Goal: Obtain resource: Download file/media

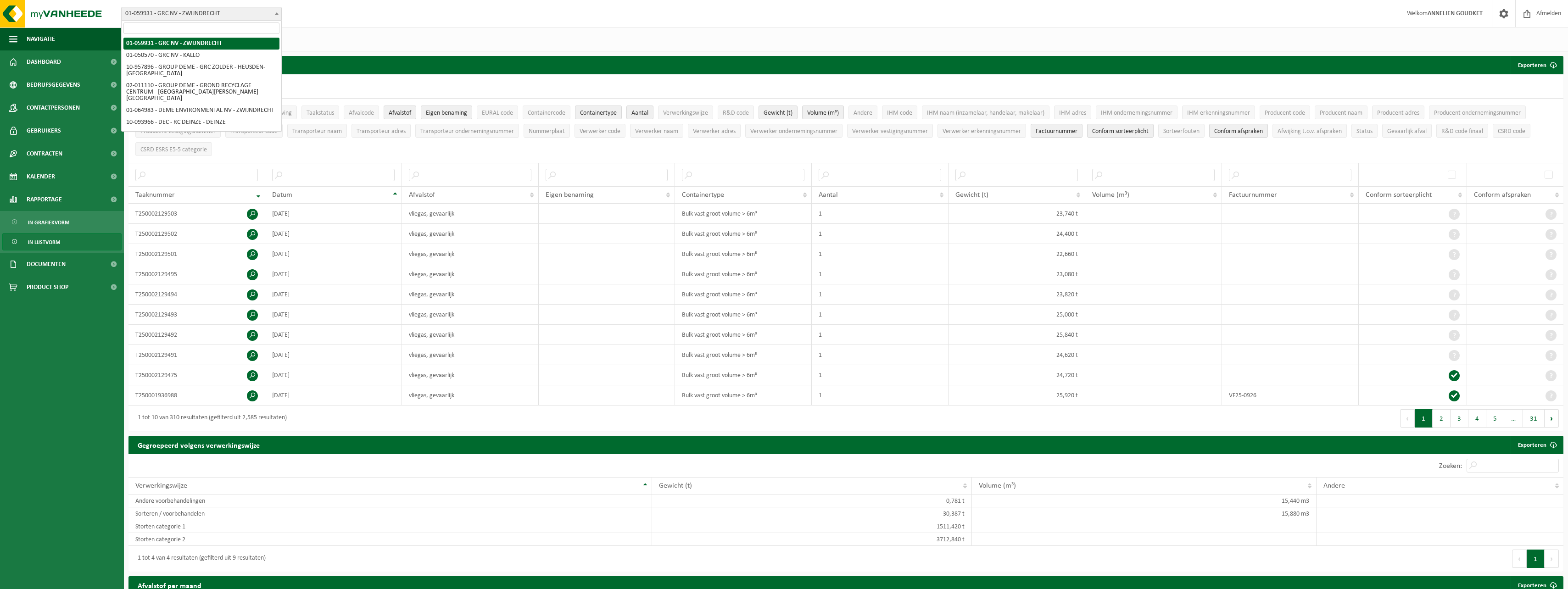
click at [179, 12] on span "01-059931 - GRC NV - ZWIJNDRECHT" at bounding box center [201, 13] width 160 height 13
select select "6761"
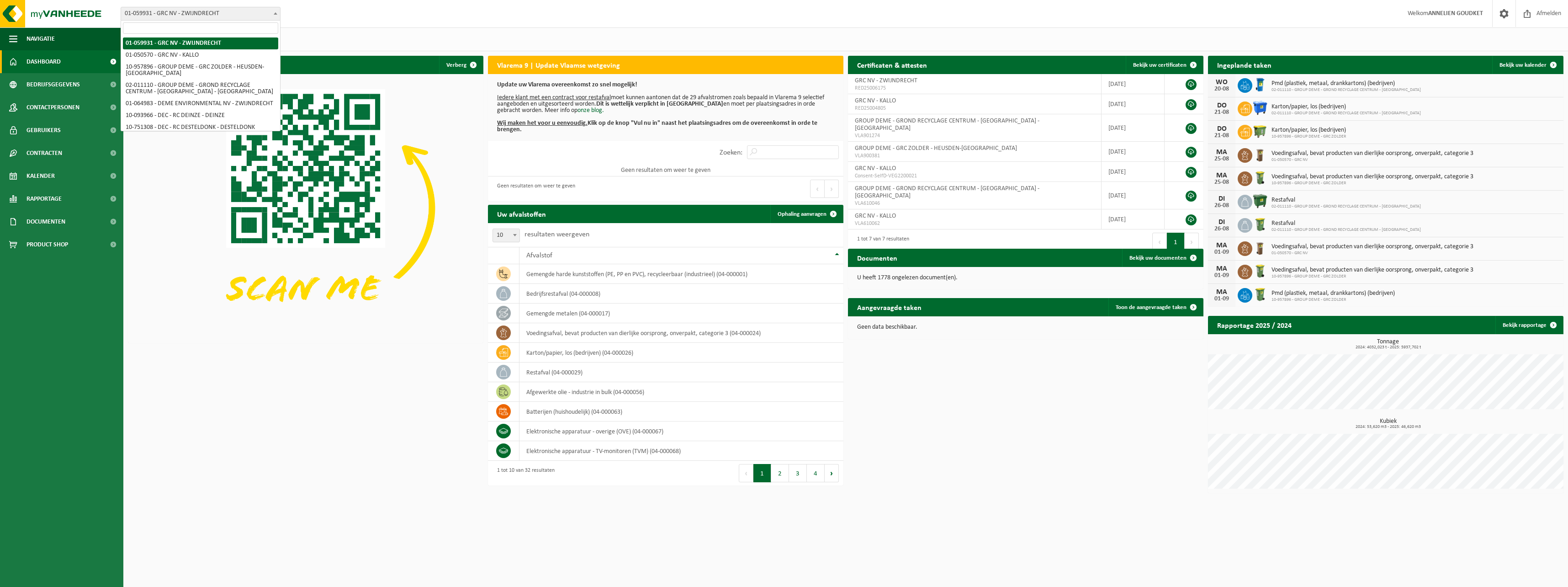
click at [157, 12] on span "01-059931 - GRC NV - ZWIJNDRECHT" at bounding box center [200, 13] width 159 height 13
select select "153020"
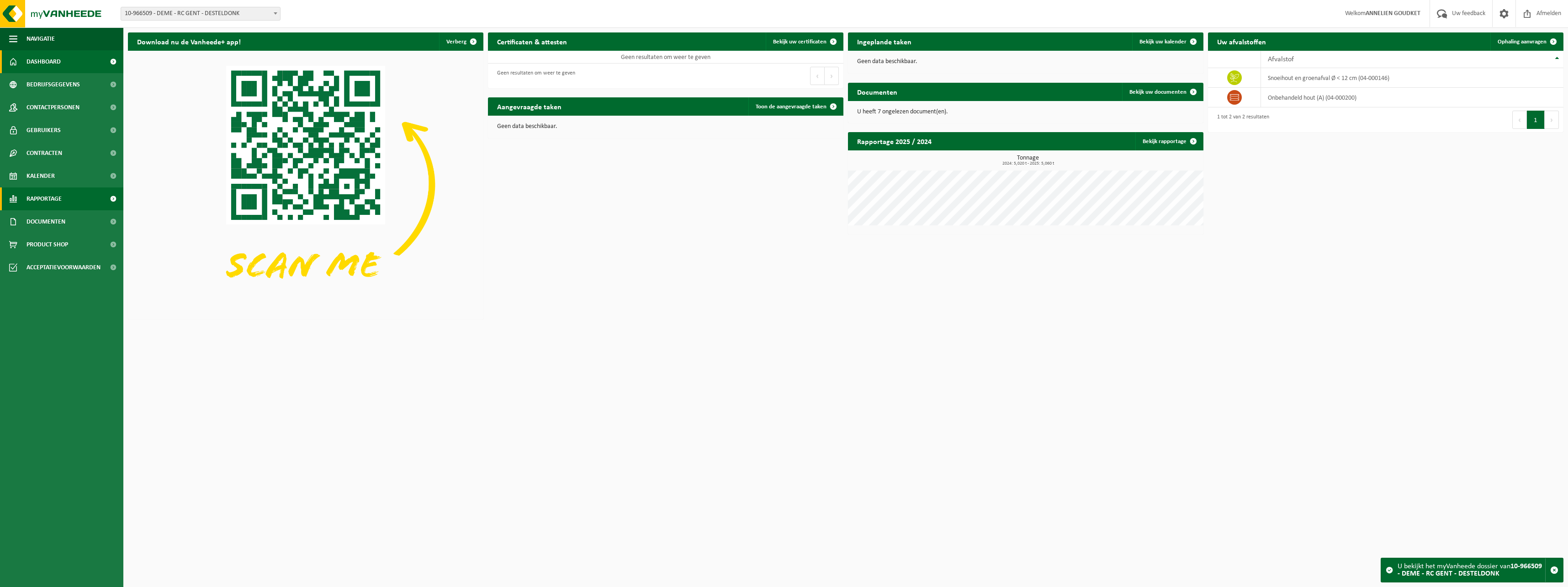
click at [38, 197] on span "Rapportage" at bounding box center [44, 199] width 35 height 23
click at [38, 221] on span "In grafiekvorm" at bounding box center [49, 222] width 41 height 18
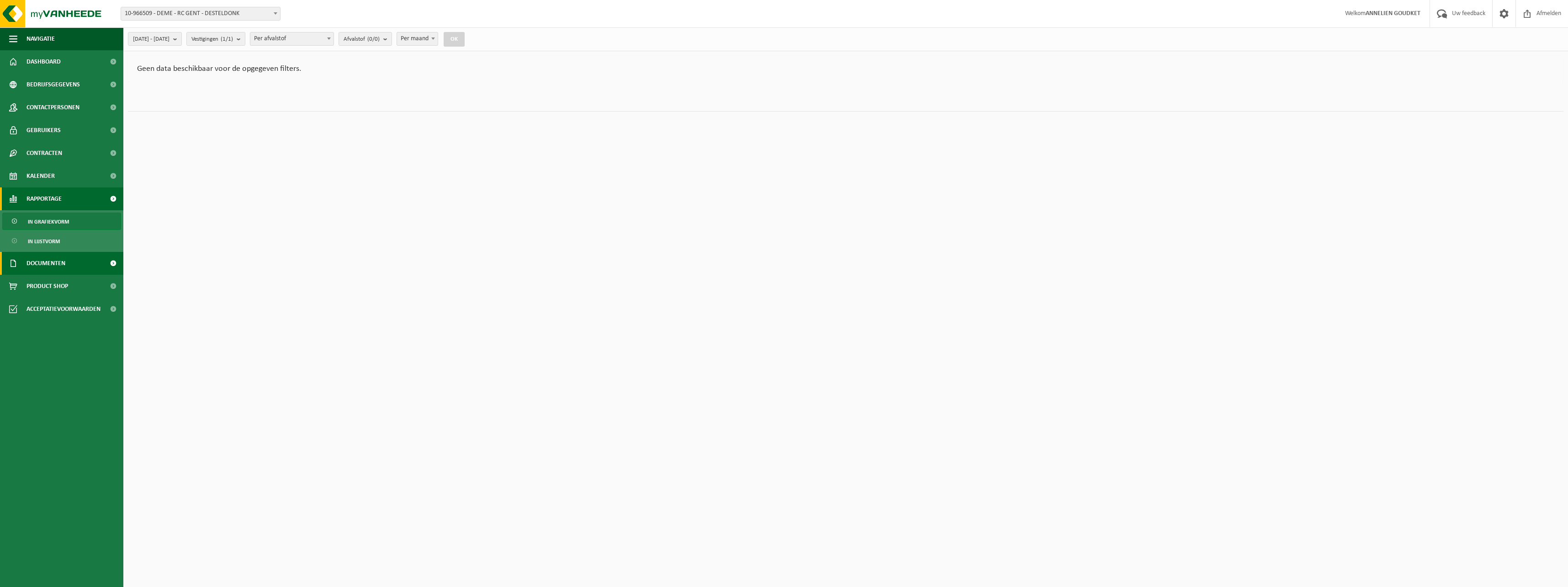
click at [32, 261] on span "Documenten" at bounding box center [46, 264] width 39 height 23
click at [40, 221] on span "In grafiekvorm" at bounding box center [49, 222] width 41 height 18
click at [39, 247] on span "In lijstvorm" at bounding box center [44, 241] width 32 height 18
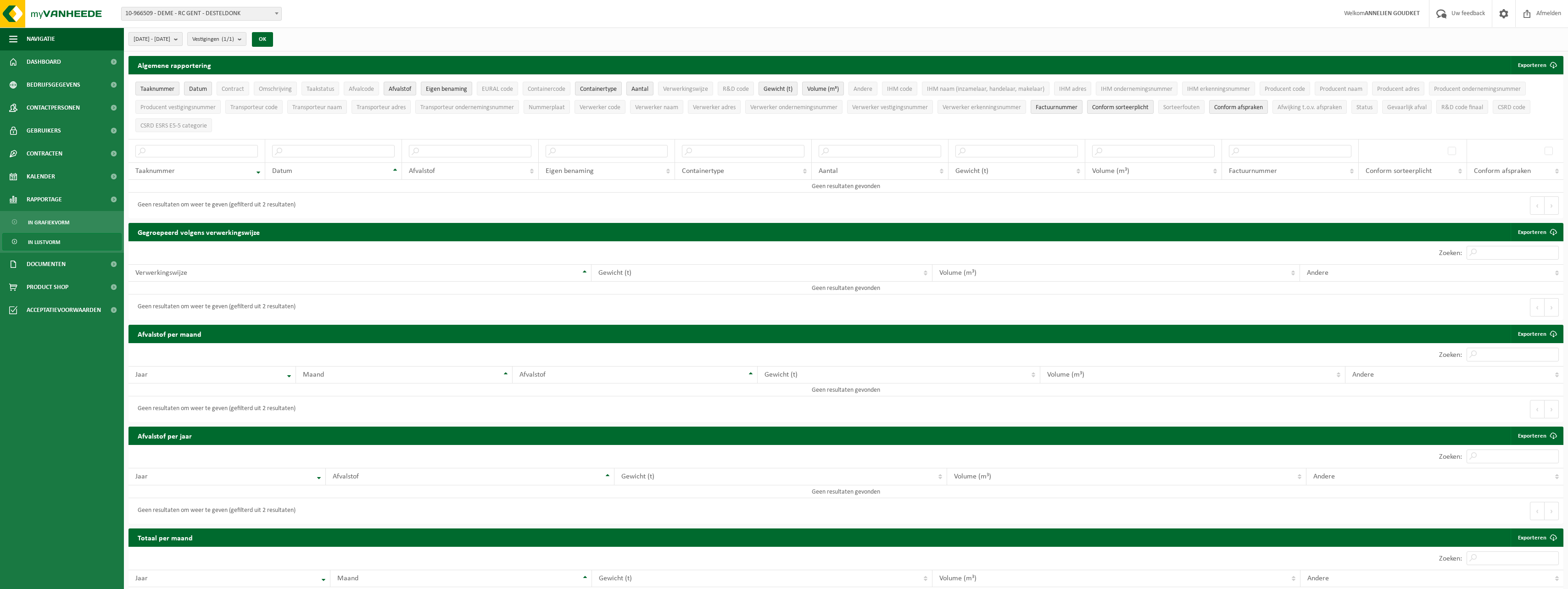
click at [170, 38] on span "[DATE] - [DATE]" at bounding box center [152, 39] width 37 height 14
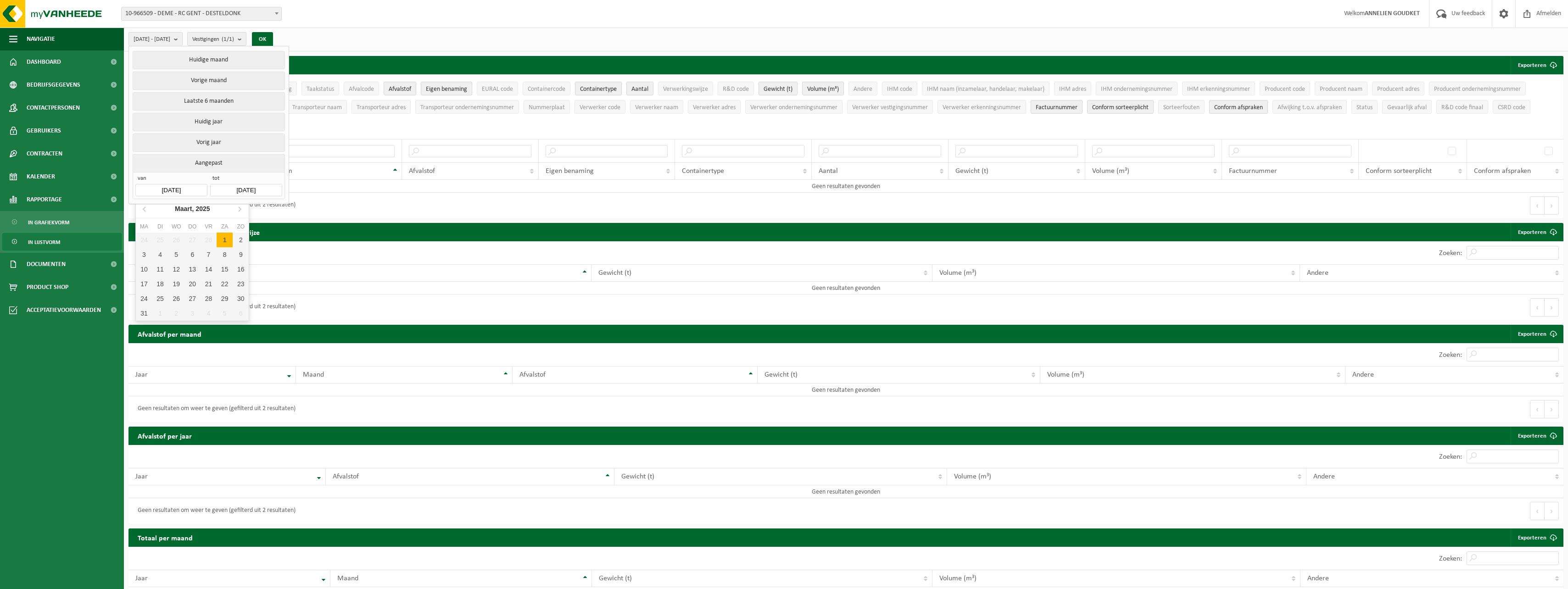
click at [185, 188] on input "[DATE]" at bounding box center [171, 190] width 72 height 12
click at [240, 211] on icon at bounding box center [240, 210] width 2 height 5
click at [161, 243] on div "1" at bounding box center [160, 240] width 16 height 15
type input "[DATE]"
click at [258, 189] on input "[DATE]" at bounding box center [246, 190] width 72 height 12
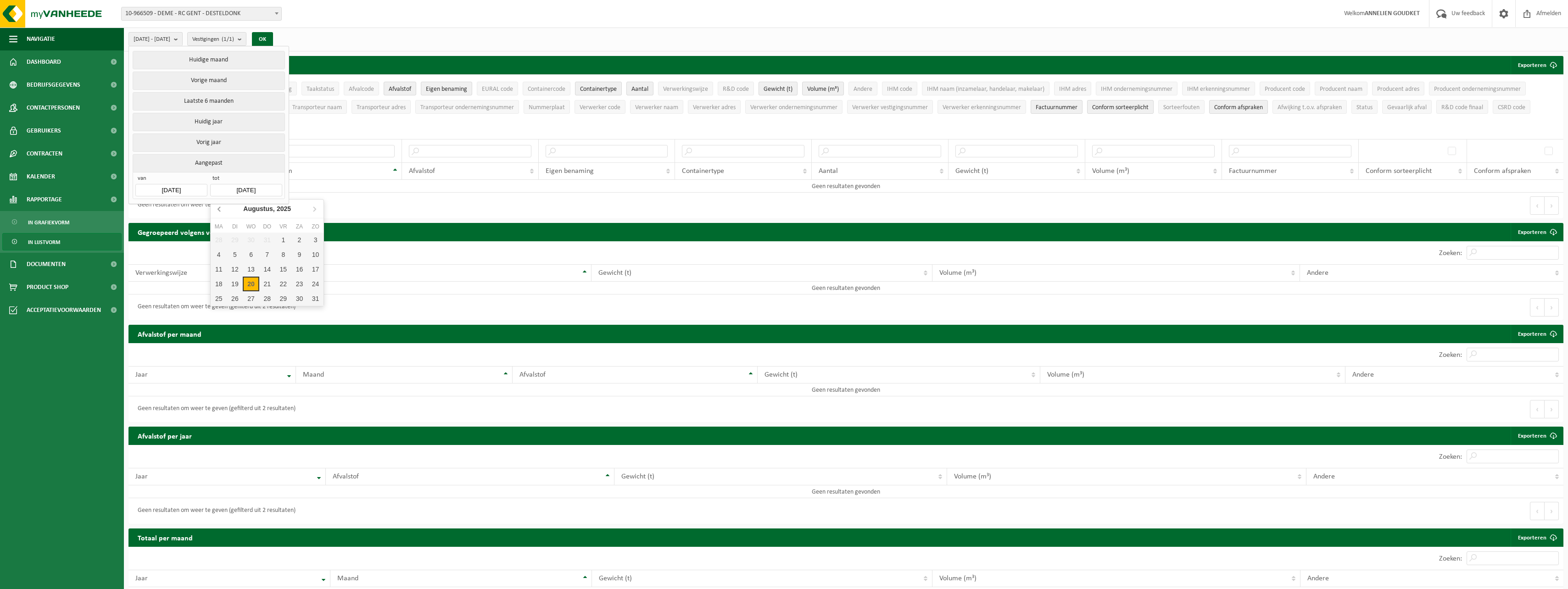
click at [224, 208] on icon at bounding box center [220, 209] width 15 height 15
click at [216, 313] on div "30" at bounding box center [219, 313] width 16 height 15
type input "[DATE]"
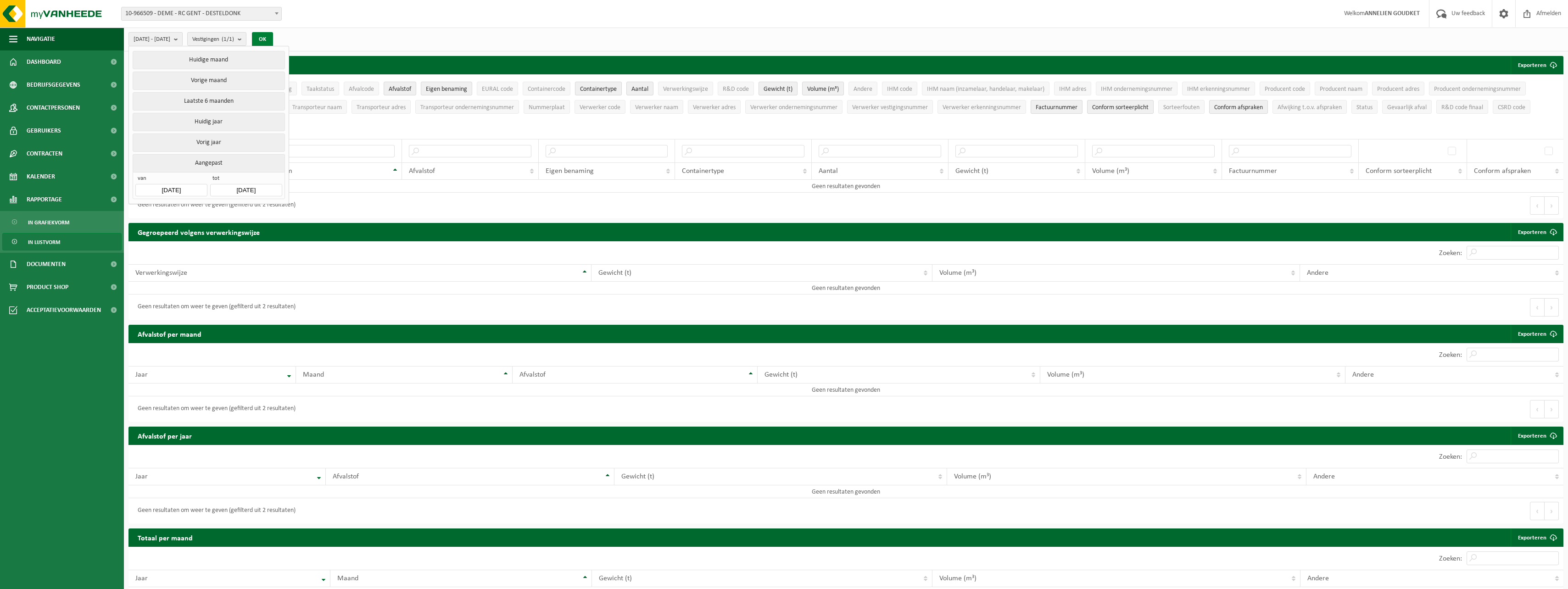
click at [273, 42] on button "OK" at bounding box center [262, 40] width 21 height 15
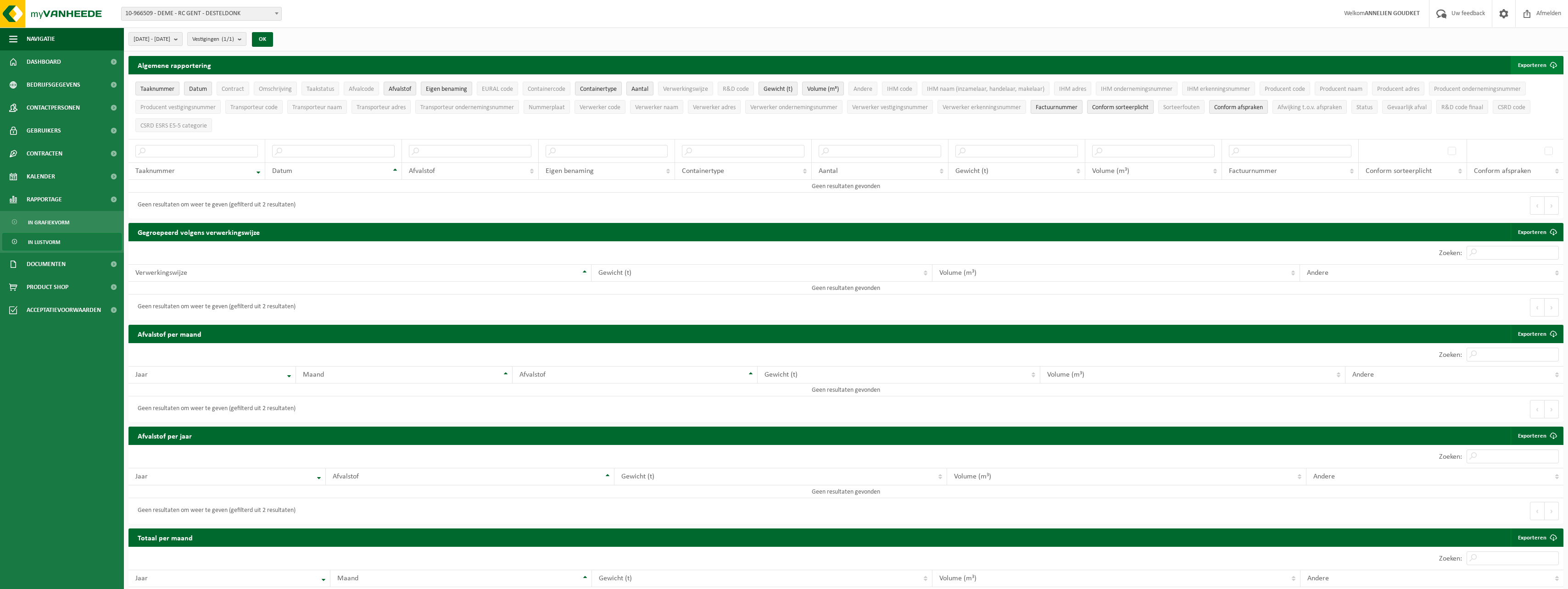
click at [1528, 59] on button "Exporteren" at bounding box center [1536, 65] width 52 height 18
click at [1515, 102] on link "Alle beschikbare kolommen" at bounding box center [1520, 102] width 83 height 18
